Goal: Navigation & Orientation: Find specific page/section

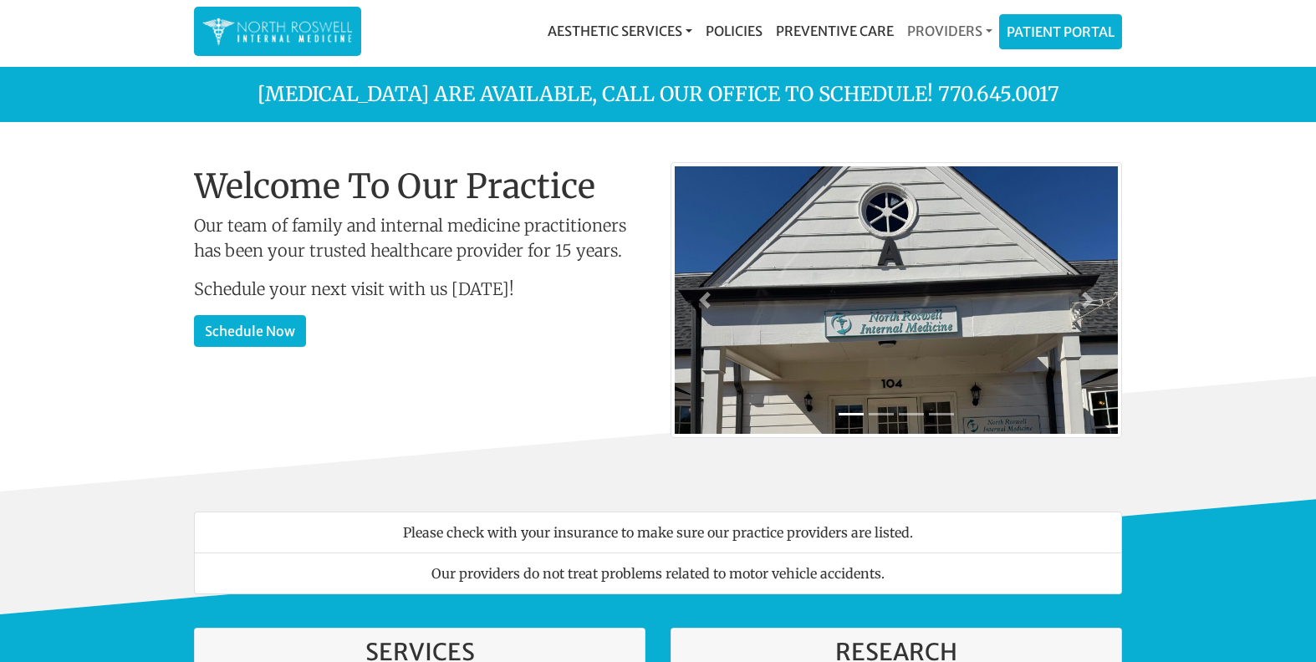
click at [944, 33] on link "Providers" at bounding box center [950, 30] width 99 height 33
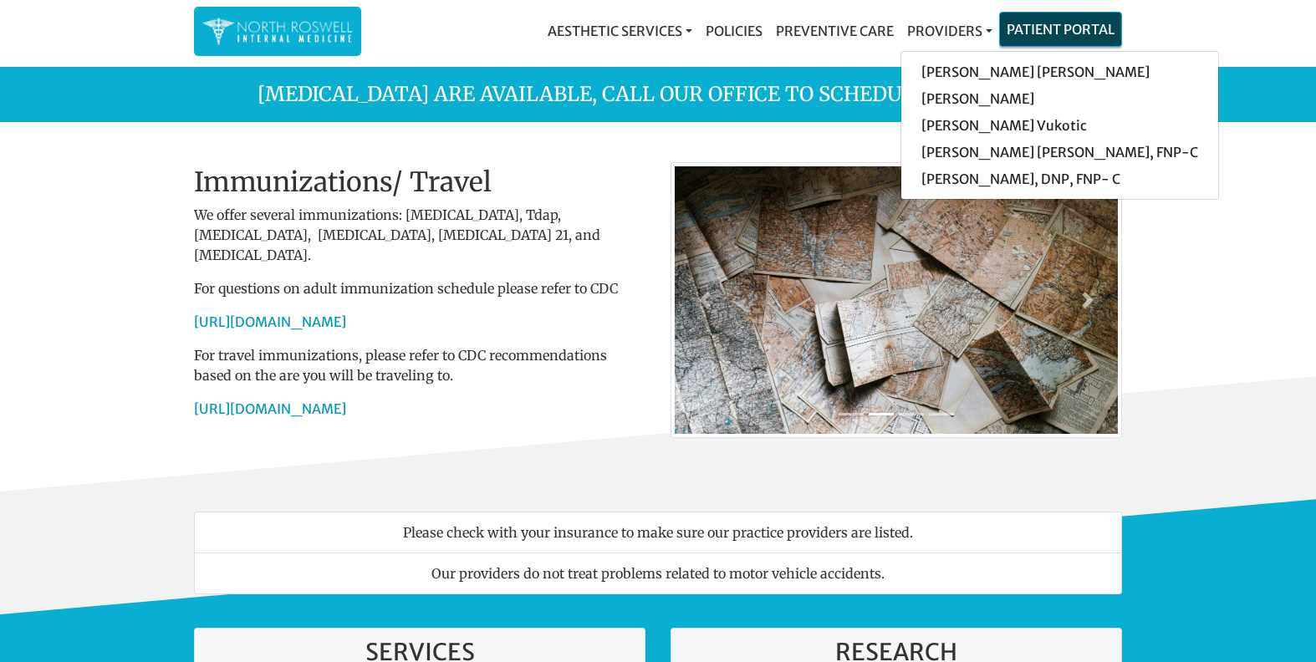
click at [1049, 27] on link "Patient Portal" at bounding box center [1060, 29] width 121 height 33
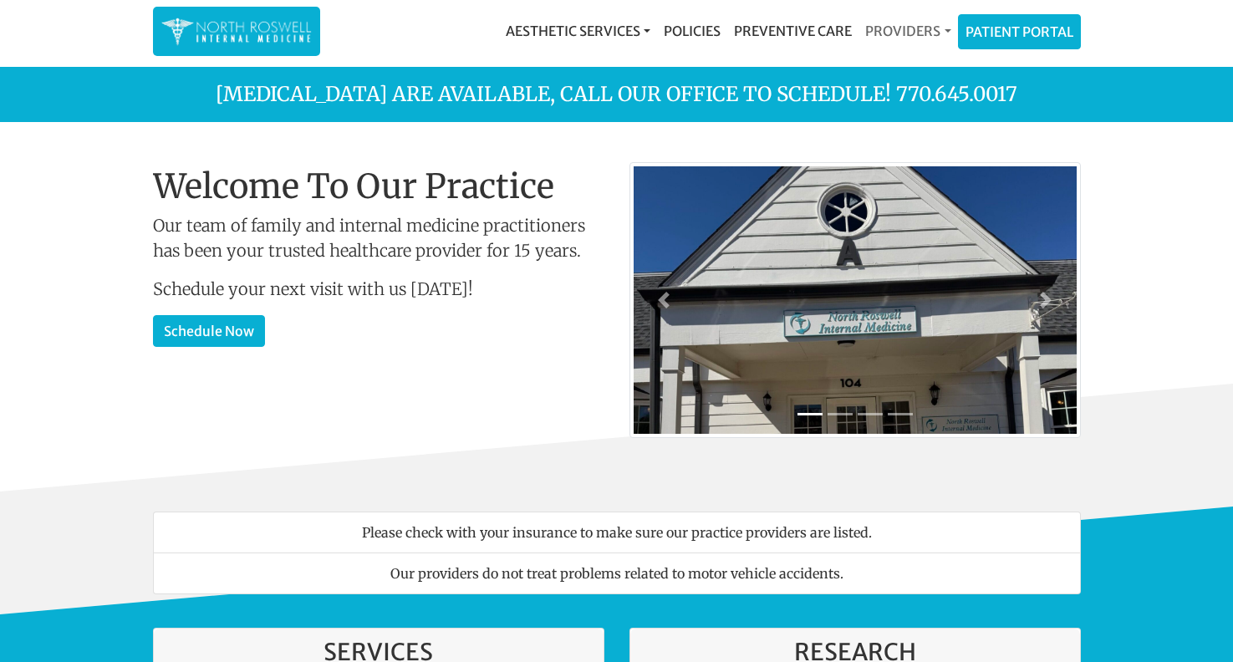
click at [908, 33] on link "Providers" at bounding box center [908, 30] width 99 height 33
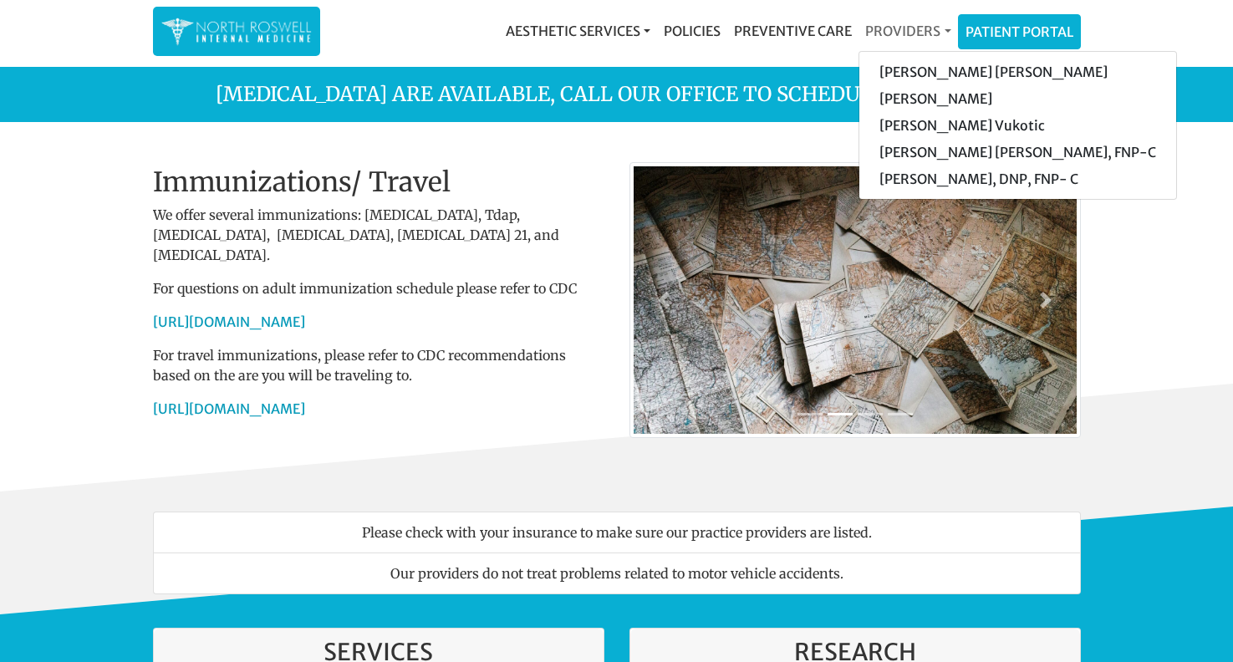
click at [908, 33] on link "Providers" at bounding box center [908, 30] width 99 height 33
